Goal: Task Accomplishment & Management: Manage account settings

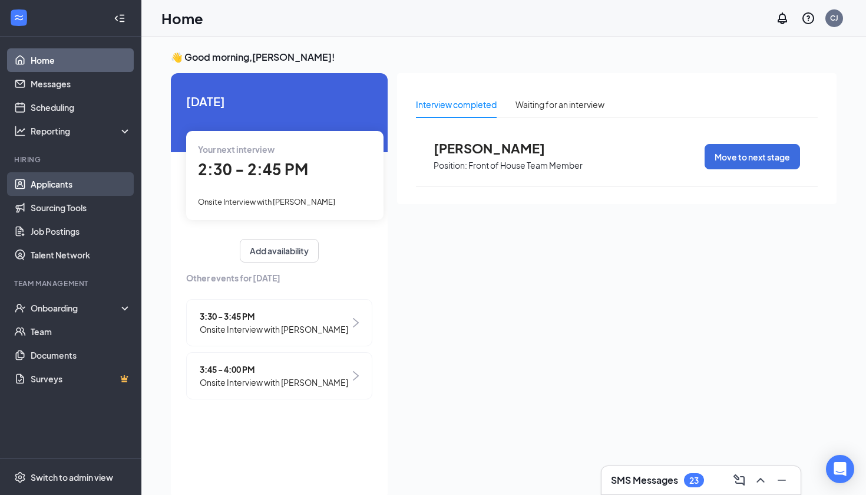
click at [63, 187] on link "Applicants" at bounding box center [81, 184] width 101 height 24
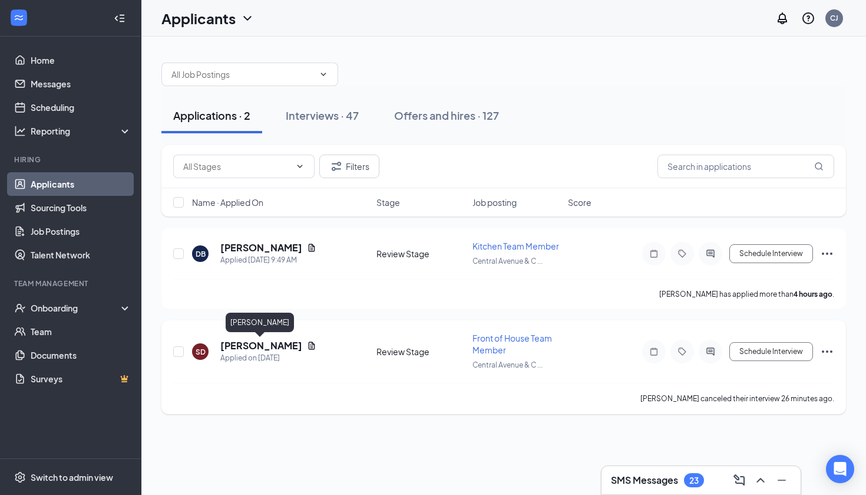
click at [271, 347] on h5 "[PERSON_NAME]" at bounding box center [261, 345] width 82 height 13
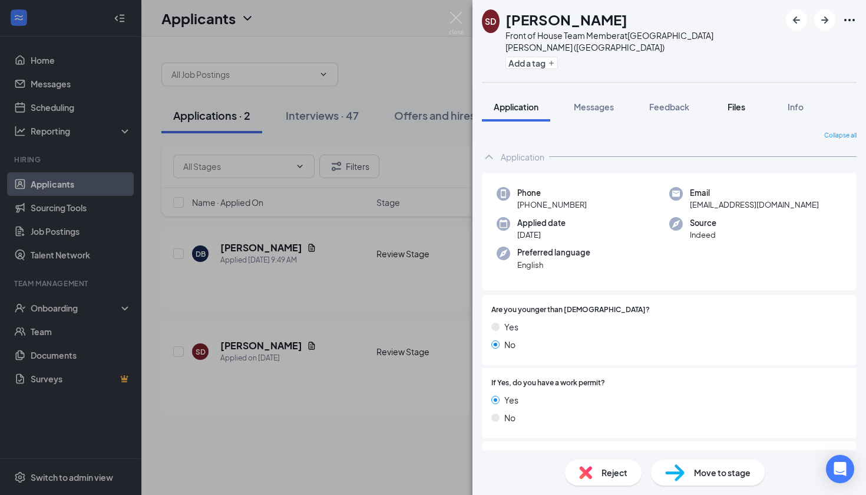
click at [743, 104] on button "Files" at bounding box center [736, 106] width 47 height 29
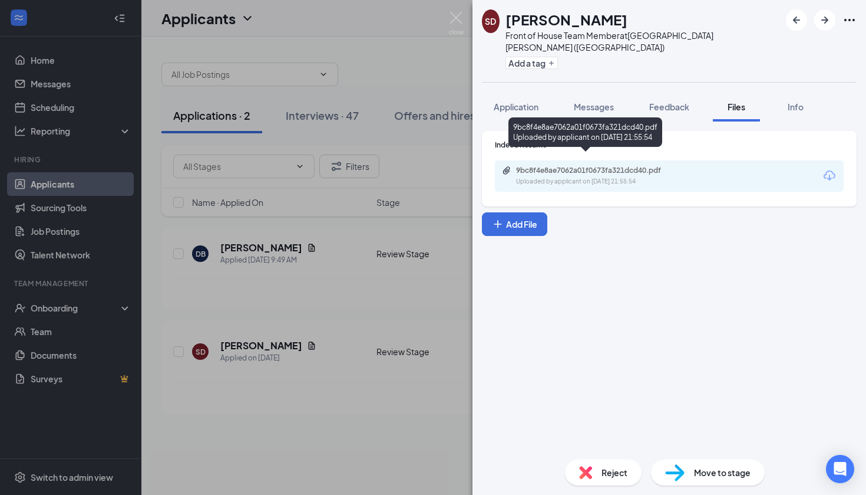
click at [605, 177] on div "Uploaded by applicant on [DATE] 21:55:54" at bounding box center [604, 181] width 177 height 9
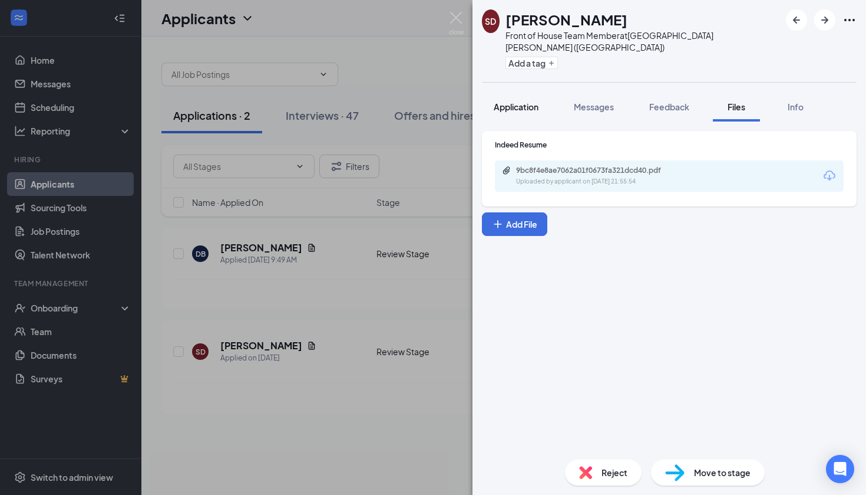
click at [530, 101] on span "Application" at bounding box center [516, 106] width 45 height 11
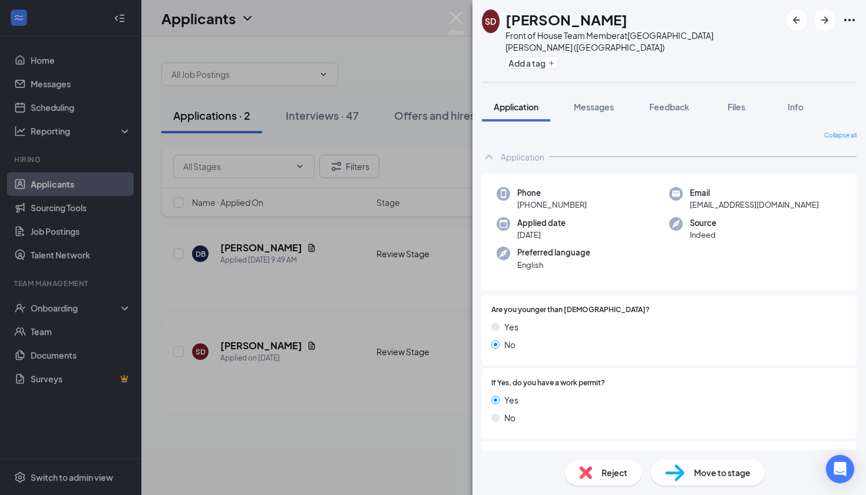
click at [703, 479] on div "Move to stage" at bounding box center [708, 472] width 114 height 26
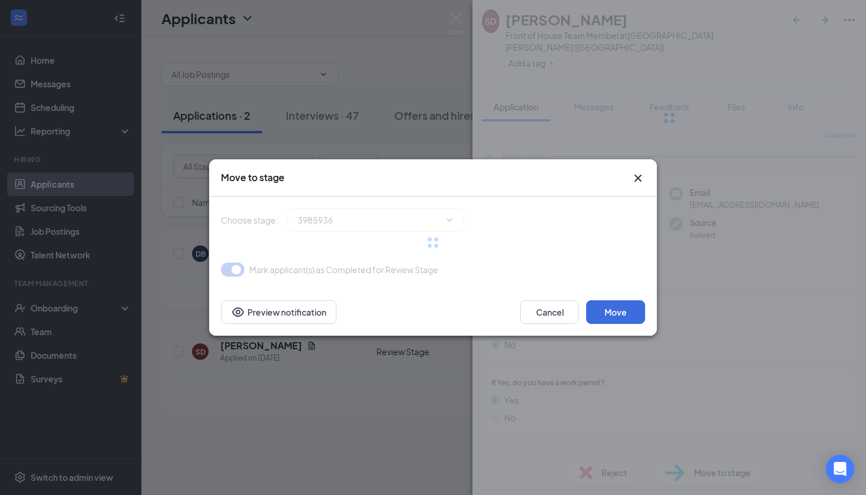
type input "Onsite Interview (next stage)"
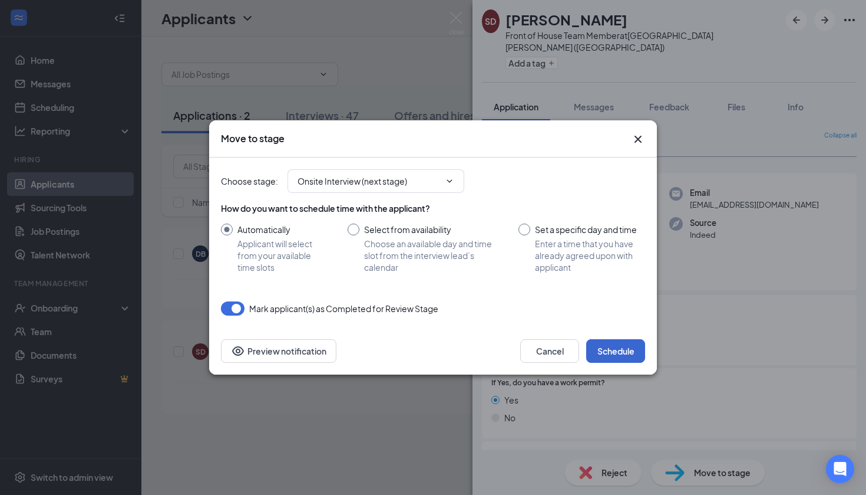
click at [625, 356] on button "Schedule" at bounding box center [615, 351] width 59 height 24
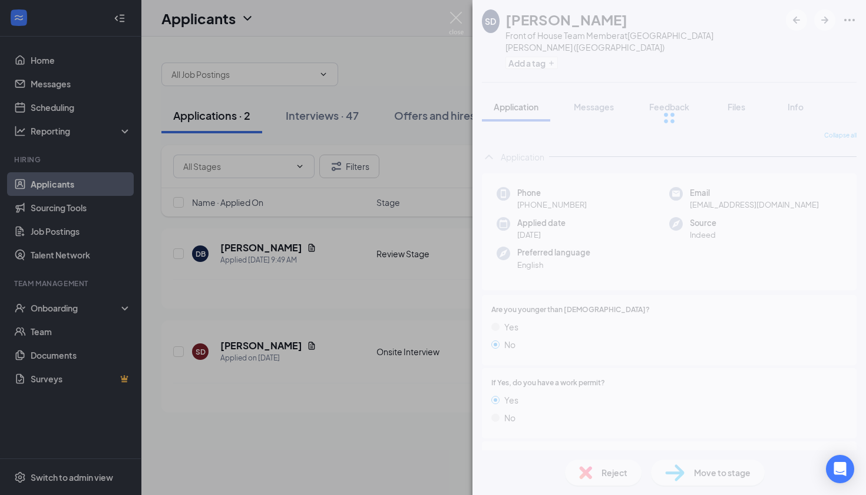
click at [403, 432] on div "SD [PERSON_NAME] Front of House Team Member at [GEOGRAPHIC_DATA][PERSON_NAME] (…" at bounding box center [433, 247] width 866 height 495
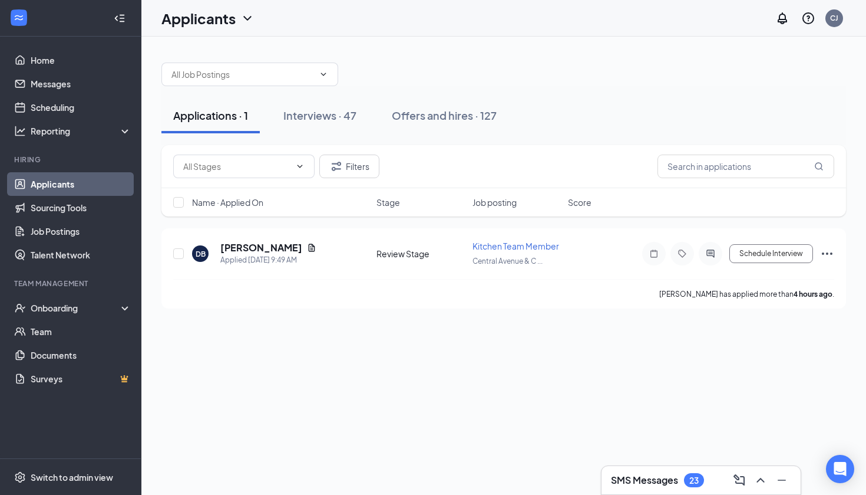
click at [334, 133] on div "Applications · 1 Interviews · 47 Offers and hires · 127" at bounding box center [503, 115] width 685 height 59
click at [334, 130] on button "Interviews · 47" at bounding box center [320, 115] width 97 height 35
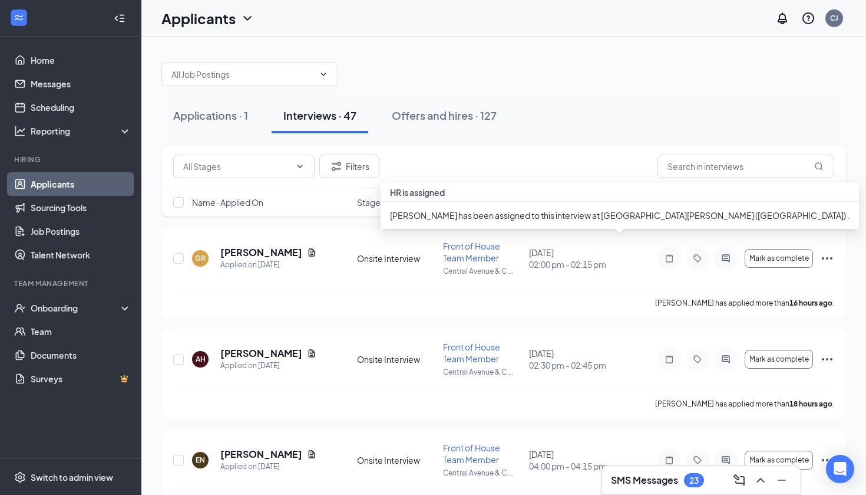
click at [563, 207] on div "[PERSON_NAME] has been assigned to this interview at [GEOGRAPHIC_DATA][PERSON_N…" at bounding box center [620, 215] width 479 height 27
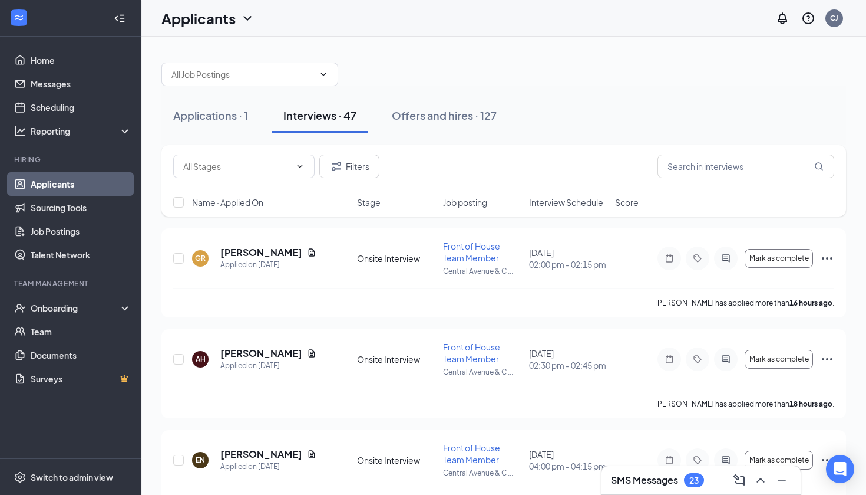
click at [599, 157] on div "Filters" at bounding box center [503, 166] width 661 height 24
click at [578, 207] on span "Interview Schedule" at bounding box center [566, 202] width 74 height 12
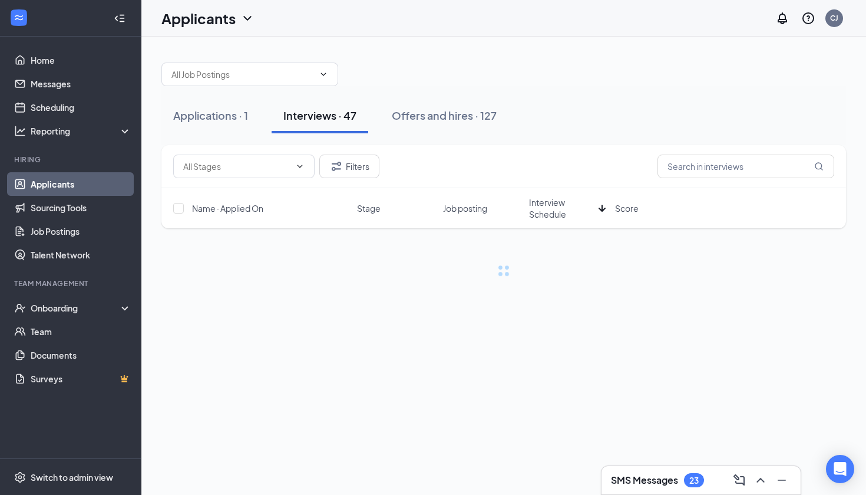
click at [578, 207] on span "Interview Schedule" at bounding box center [561, 208] width 65 height 24
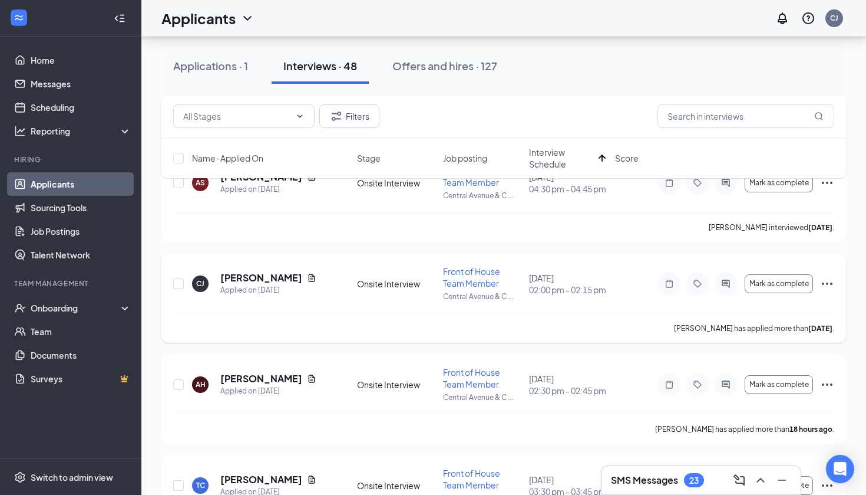
scroll to position [77, 0]
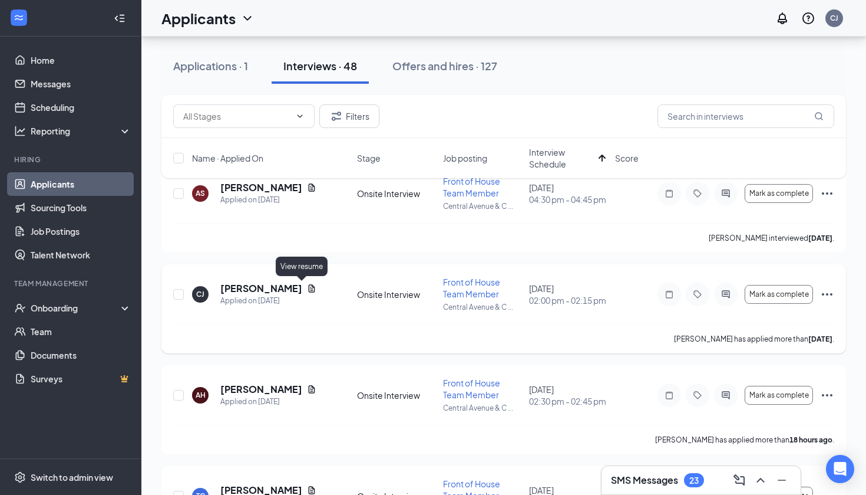
click at [307, 284] on icon "Document" at bounding box center [311, 288] width 9 height 9
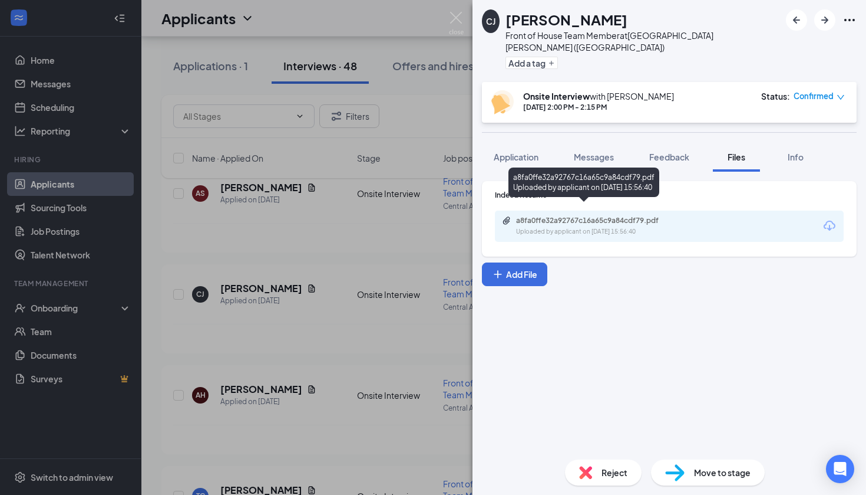
click at [604, 227] on div "Uploaded by applicant on [DATE] 15:56:40" at bounding box center [604, 231] width 177 height 9
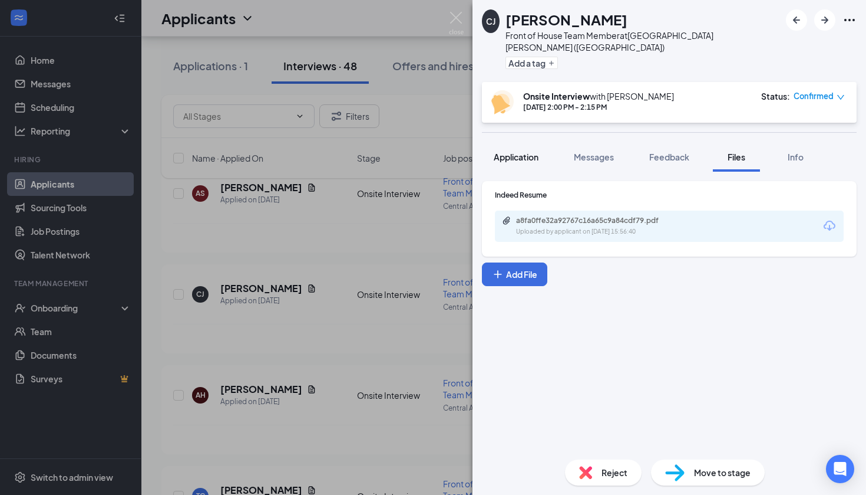
click at [513, 151] on span "Application" at bounding box center [516, 156] width 45 height 11
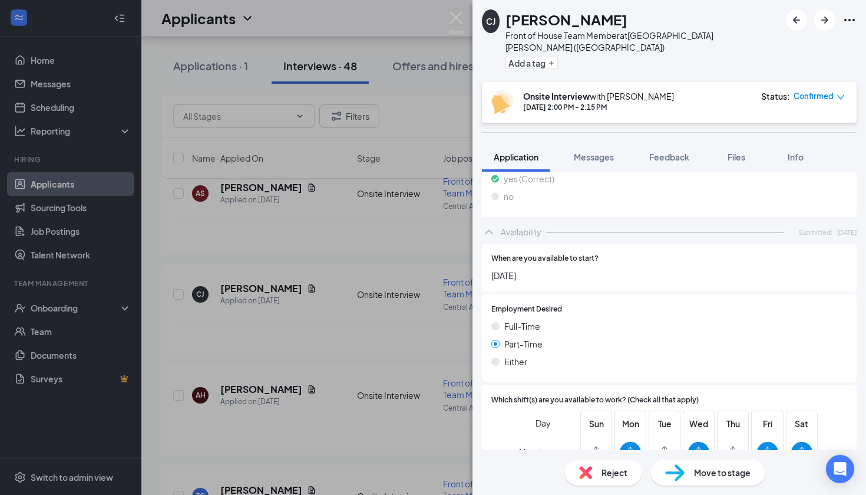
scroll to position [610, 0]
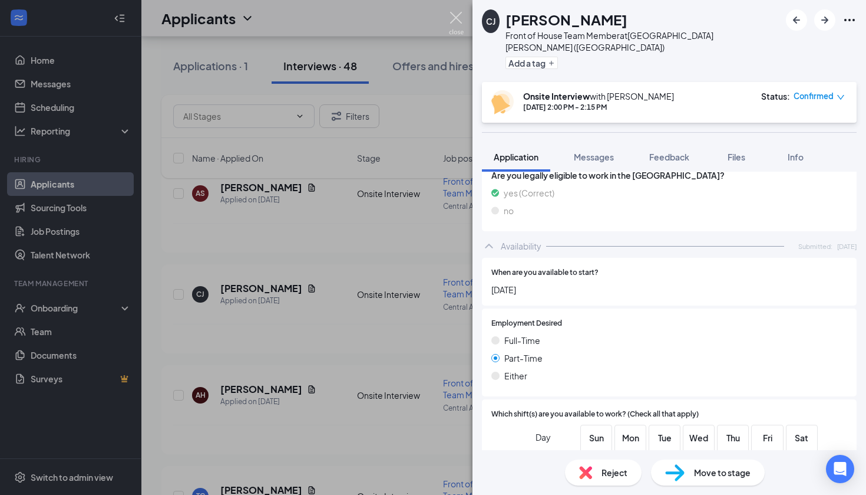
click at [452, 20] on img at bounding box center [456, 23] width 15 height 23
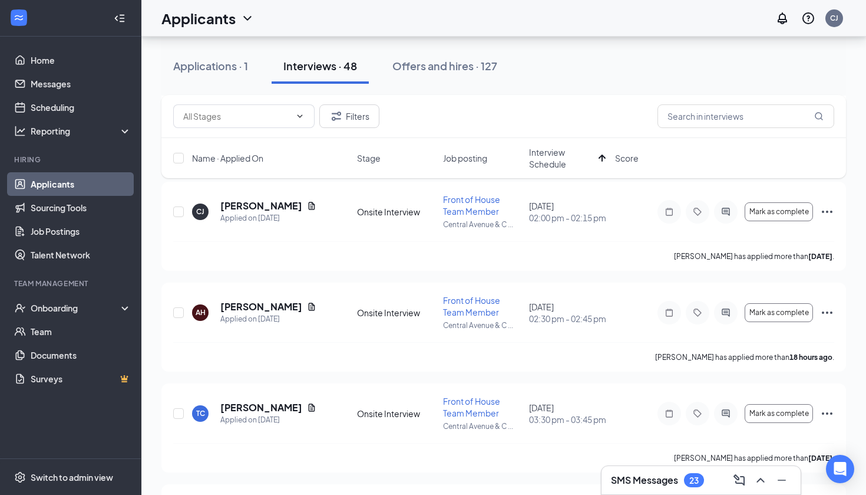
scroll to position [163, 0]
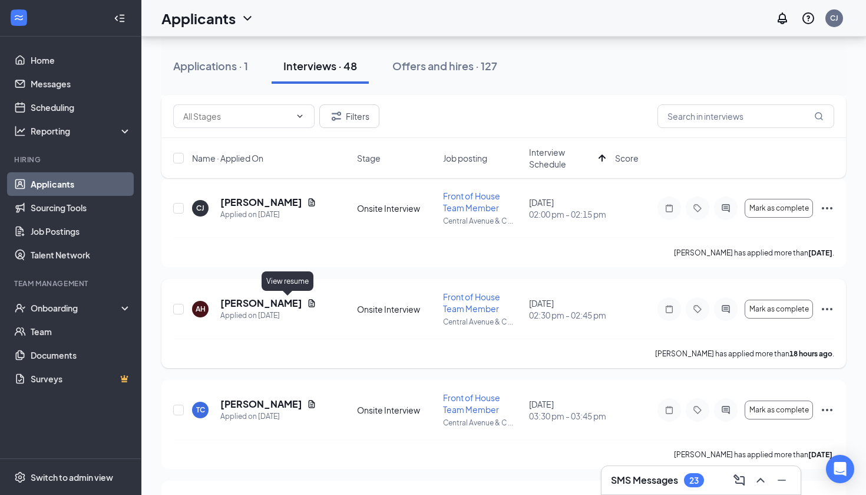
click at [307, 304] on icon "Document" at bounding box center [311, 302] width 9 height 9
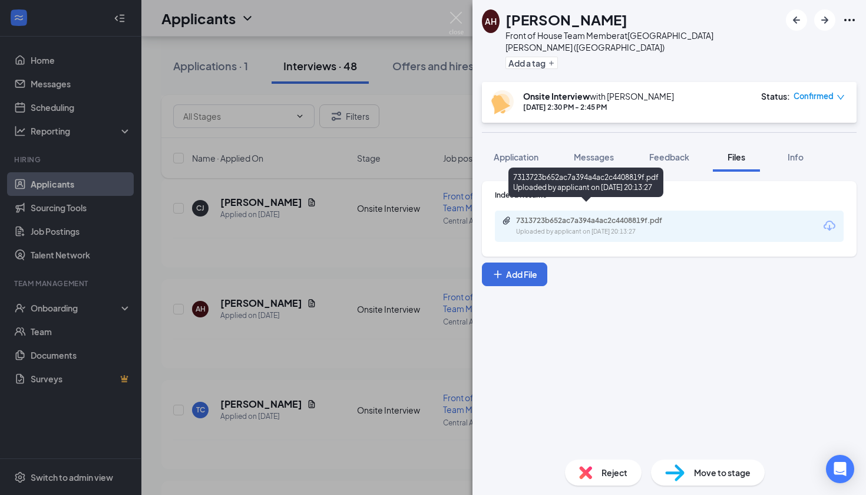
click at [611, 216] on div "7313723b652ac7a394a4ac2c4408819f.pdf" at bounding box center [598, 220] width 165 height 9
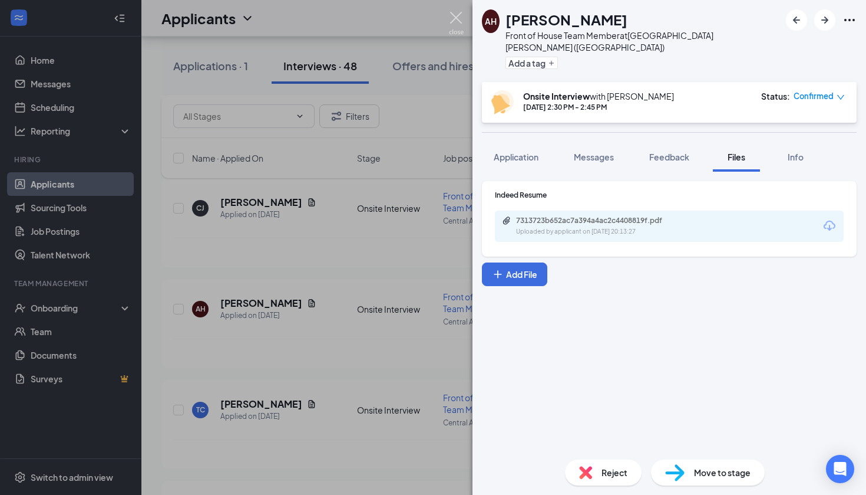
click at [453, 18] on img at bounding box center [456, 23] width 15 height 23
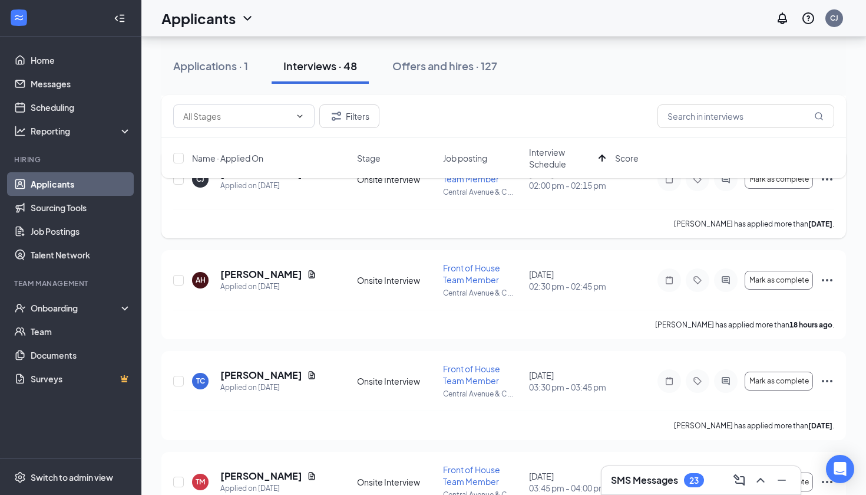
scroll to position [193, 0]
click at [307, 275] on icon "Document" at bounding box center [311, 272] width 9 height 9
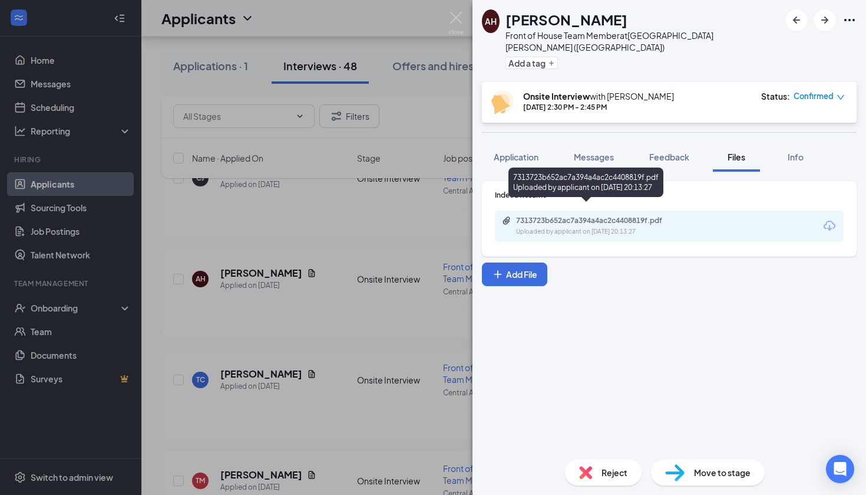
click at [647, 216] on div "7313723b652ac7a394a4ac2c4408819f.pdf" at bounding box center [598, 220] width 165 height 9
